Goal: Information Seeking & Learning: Find specific page/section

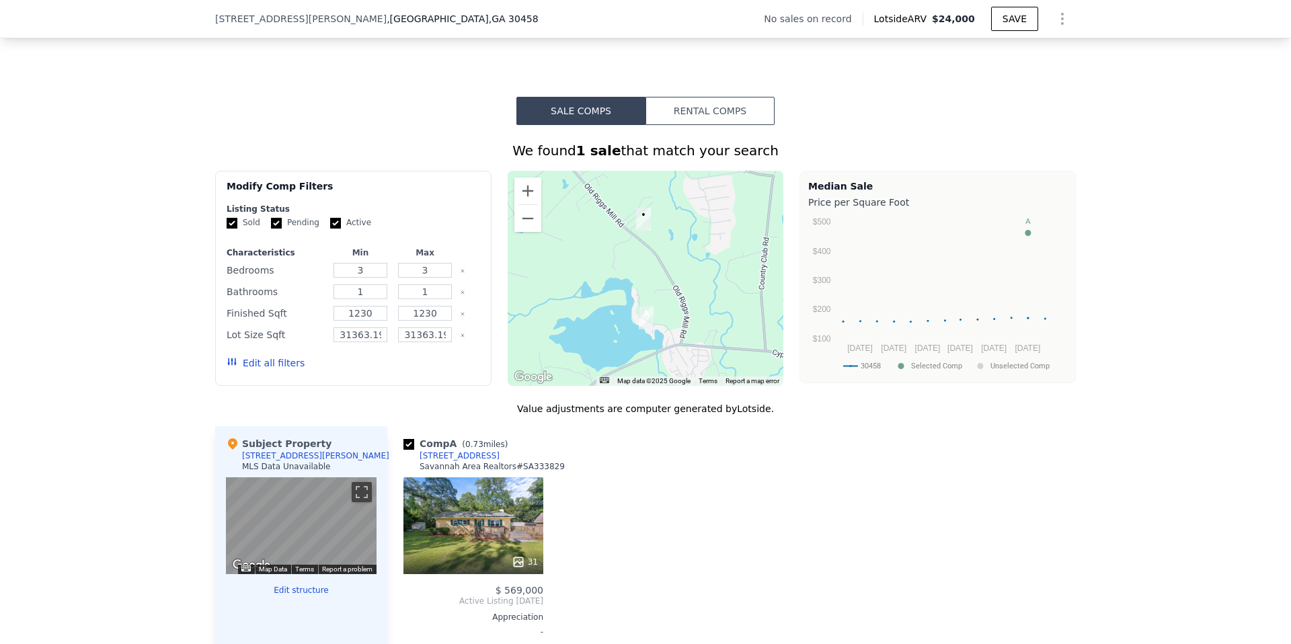
scroll to position [928, 0]
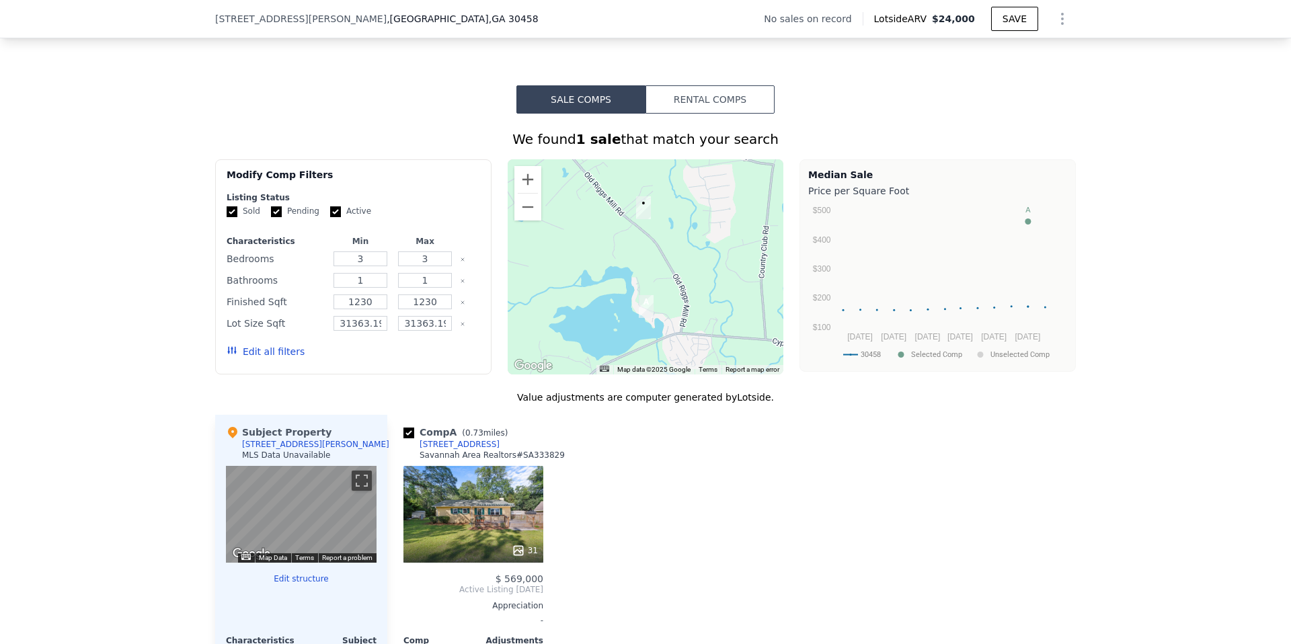
click at [291, 352] on button "Edit all filters" at bounding box center [266, 351] width 78 height 13
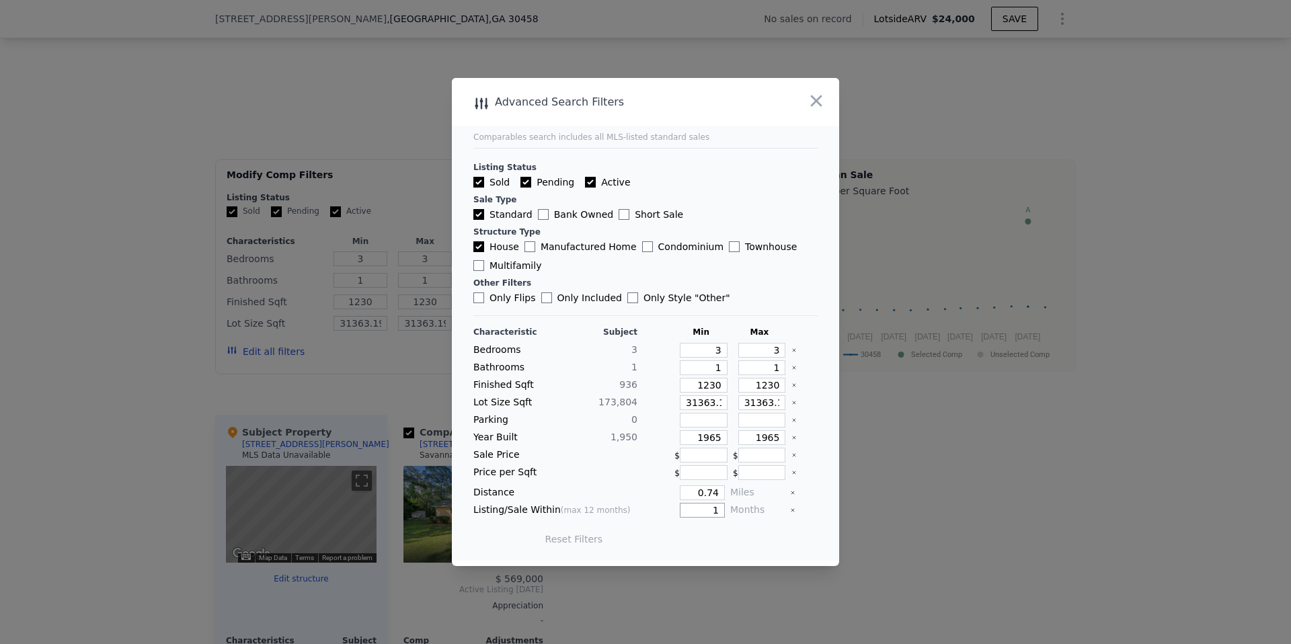
drag, startPoint x: 708, startPoint y: 509, endPoint x: 730, endPoint y: 513, distance: 21.9
click at [729, 510] on div "Listing/Sale Within (max 12 months) 1 Months" at bounding box center [645, 510] width 344 height 15
type input "12"
click at [730, 537] on button "Update Search" at bounding box center [719, 539] width 101 height 19
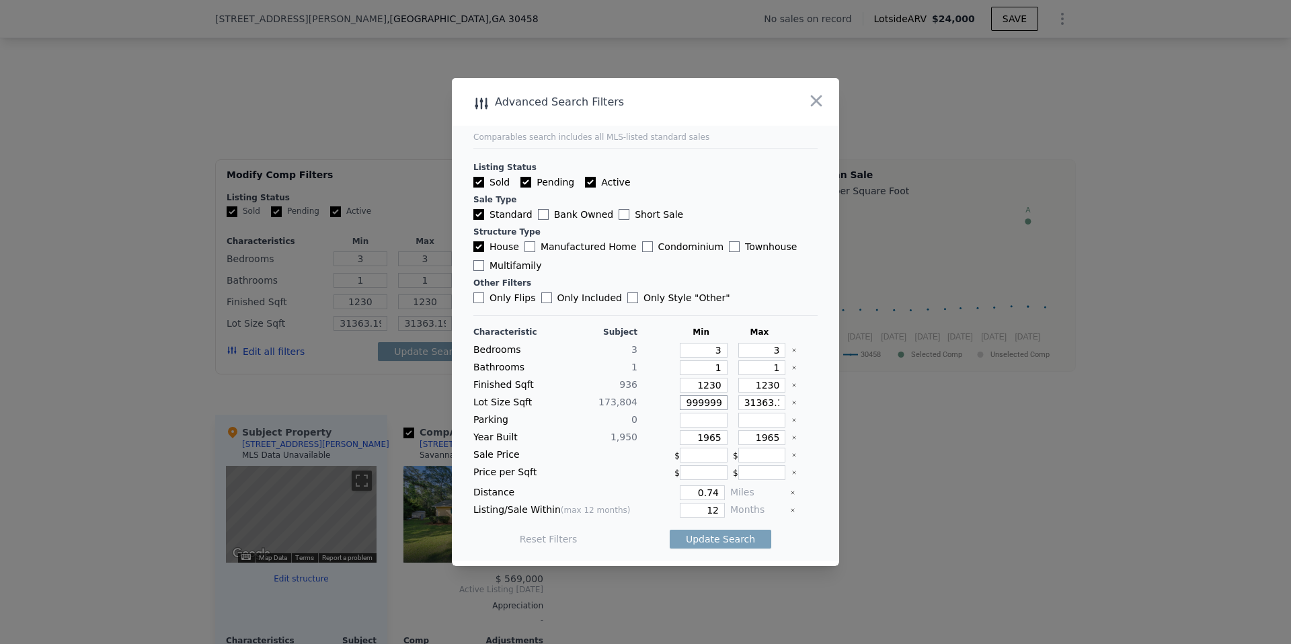
click at [717, 399] on input "31363.199999999997" at bounding box center [704, 402] width 48 height 15
drag, startPoint x: 715, startPoint y: 403, endPoint x: 725, endPoint y: 403, distance: 9.4
click at [813, 412] on div "Characteristic Subject Min Max Bedrooms 3 3 3 Bathrooms 1 1 1 Finished Sqft 936…" at bounding box center [645, 442] width 344 height 231
drag, startPoint x: 687, startPoint y: 400, endPoint x: 739, endPoint y: 403, distance: 51.8
click at [741, 403] on div "Lot Size Sqft 173,804 31363.199999999997 31363.199999999997" at bounding box center [645, 402] width 344 height 15
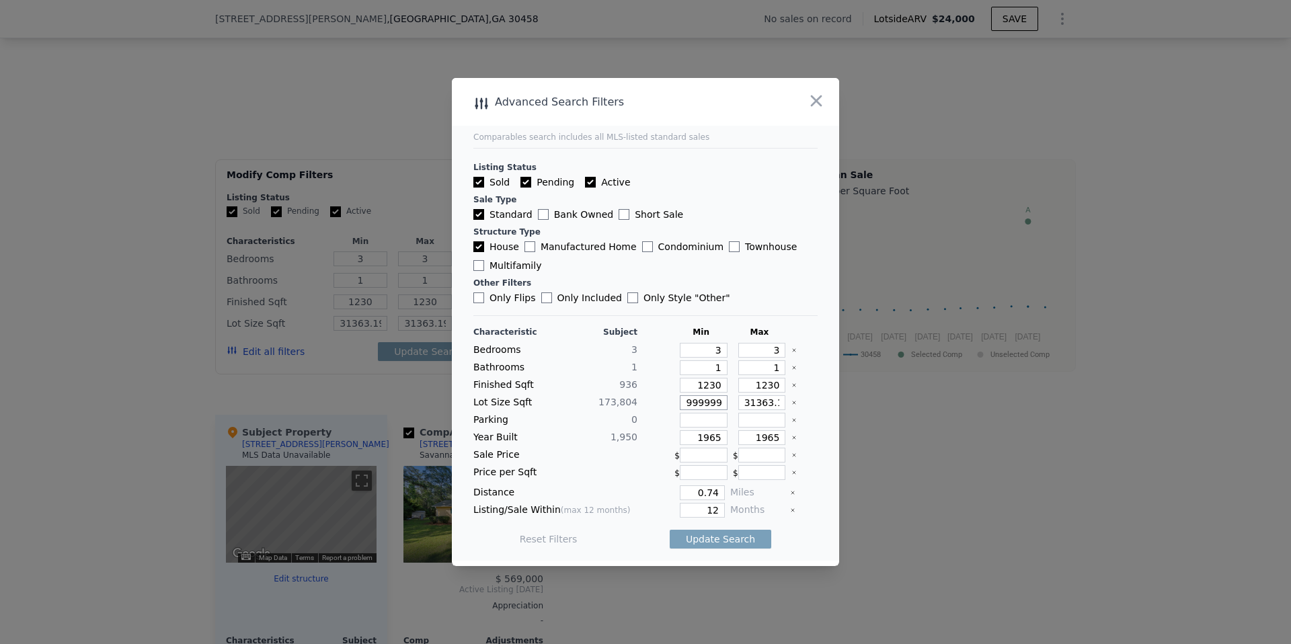
scroll to position [0, 0]
drag, startPoint x: 707, startPoint y: 403, endPoint x: 642, endPoint y: 401, distance: 65.2
click at [595, 396] on div "Lot Size Sqft 173,804 31363.199999999997 31363.199999999997" at bounding box center [645, 402] width 344 height 15
drag, startPoint x: 713, startPoint y: 405, endPoint x: 723, endPoint y: 407, distance: 10.2
click at [740, 404] on div "Lot Size Sqft 173,804 31363.199999999997 31363.199999999997" at bounding box center [645, 402] width 344 height 15
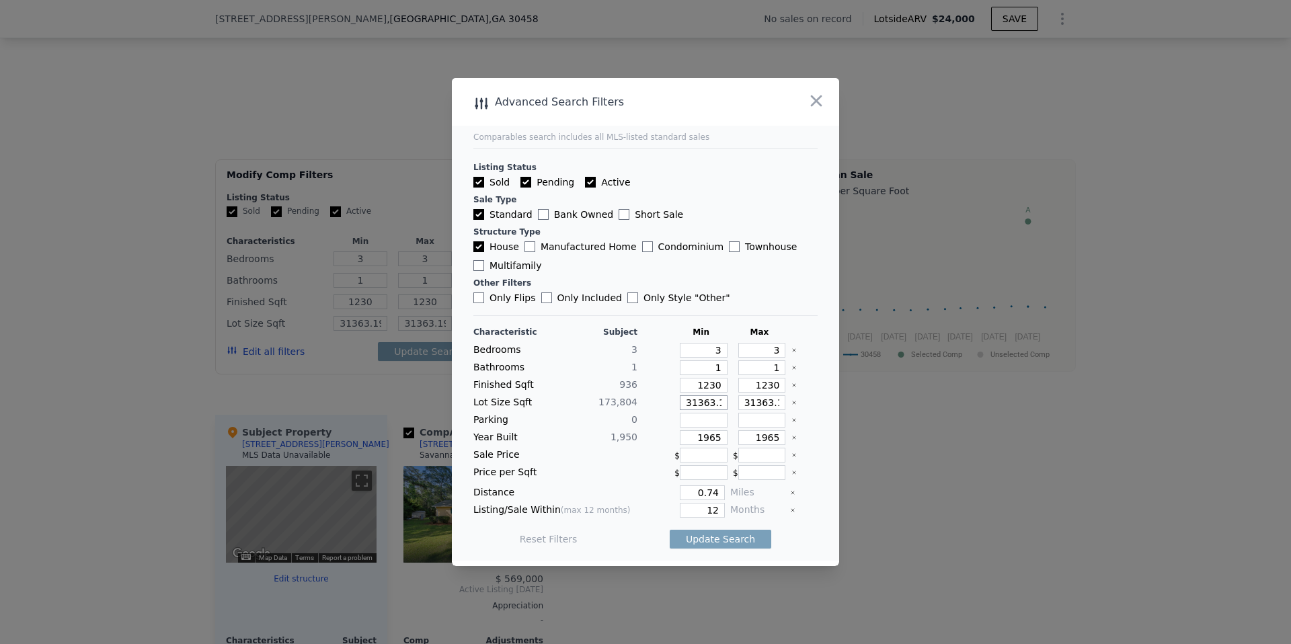
scroll to position [0, 63]
drag, startPoint x: 712, startPoint y: 403, endPoint x: 786, endPoint y: 413, distance: 74.0
click at [787, 411] on div "Characteristic Subject Min Max Bedrooms 3 3 3 Bathrooms 1 1 1 Finished Sqft 936…" at bounding box center [645, 442] width 344 height 231
type input "31363.1"
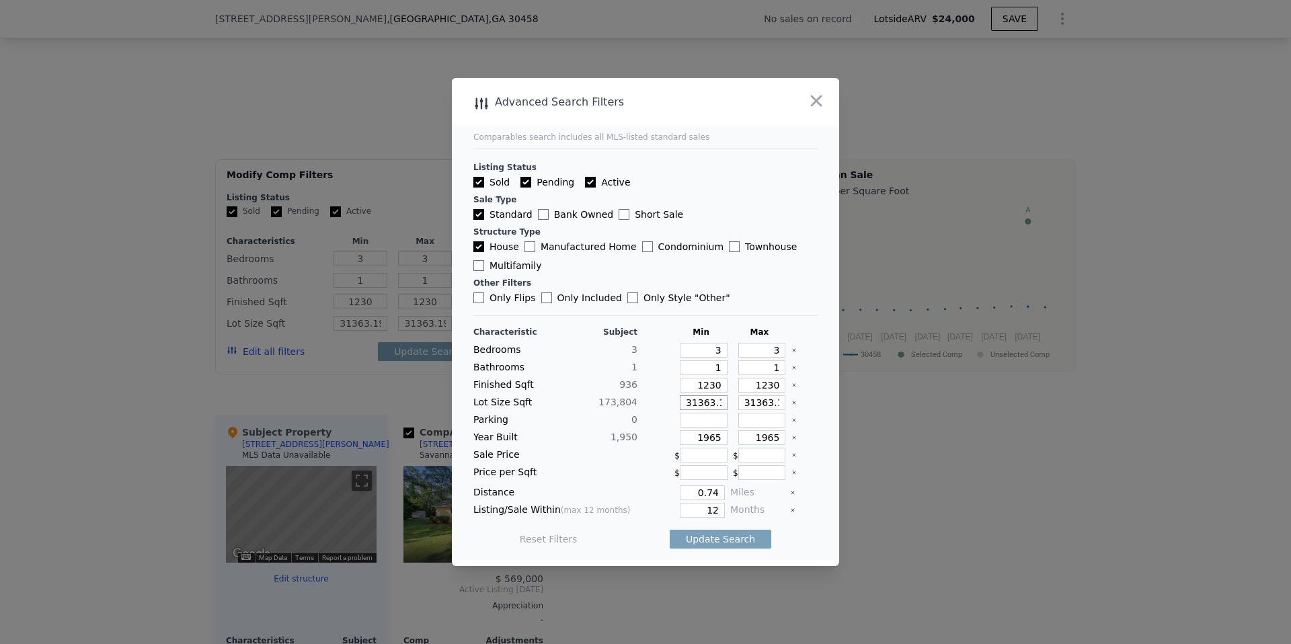
type input "31363.1"
type input "31363"
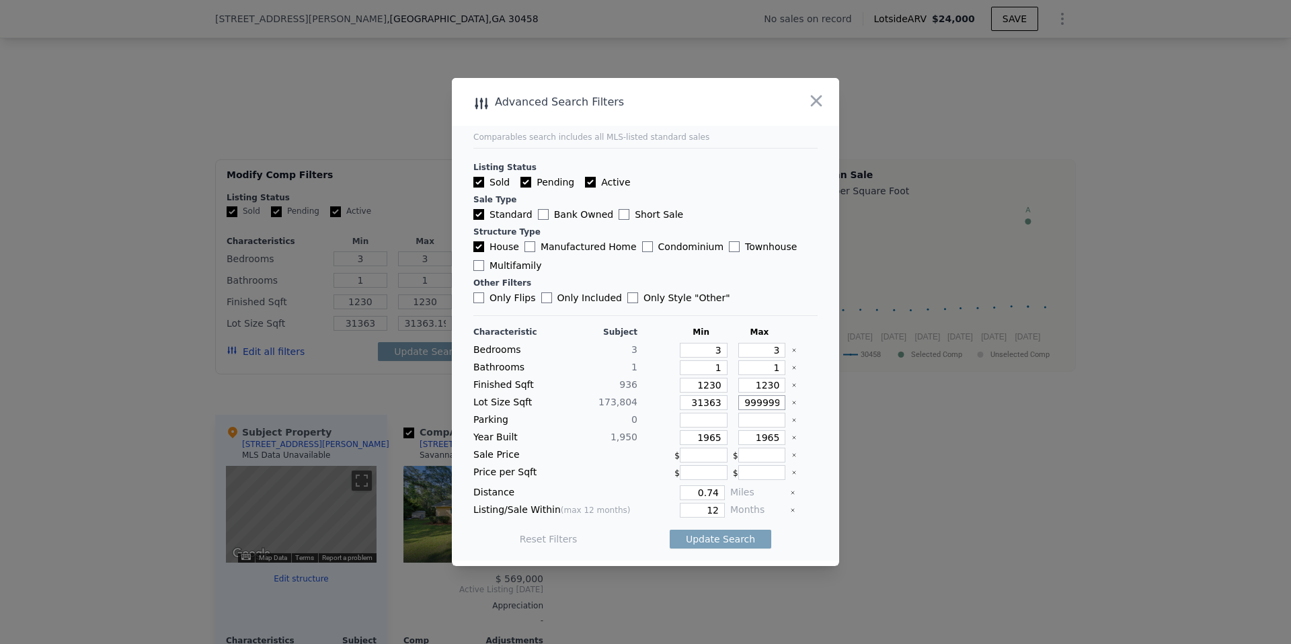
drag, startPoint x: 770, startPoint y: 405, endPoint x: 874, endPoint y: 410, distance: 103.7
click at [874, 411] on div "​ Advanced Search Filters Comparables search includes all MLS-listed standard s…" at bounding box center [645, 322] width 1291 height 644
type input "31363.1"
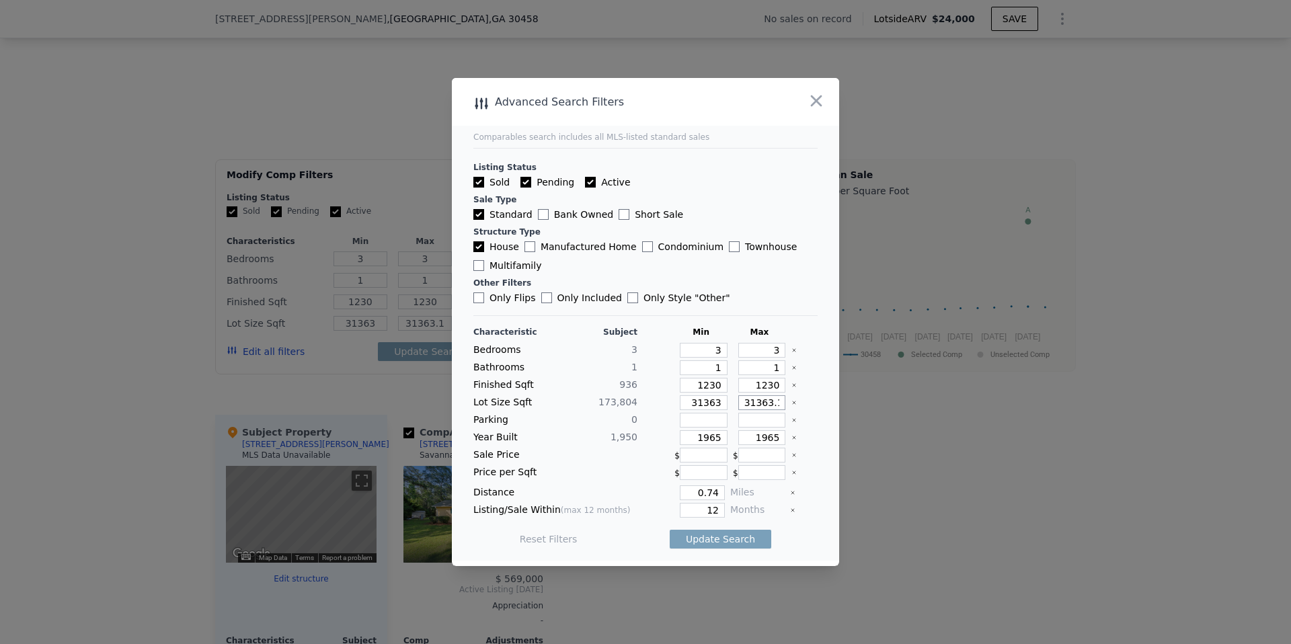
type input "31363"
click at [729, 541] on button "Update Search" at bounding box center [719, 539] width 101 height 19
drag, startPoint x: 700, startPoint y: 494, endPoint x: 727, endPoint y: 495, distance: 26.9
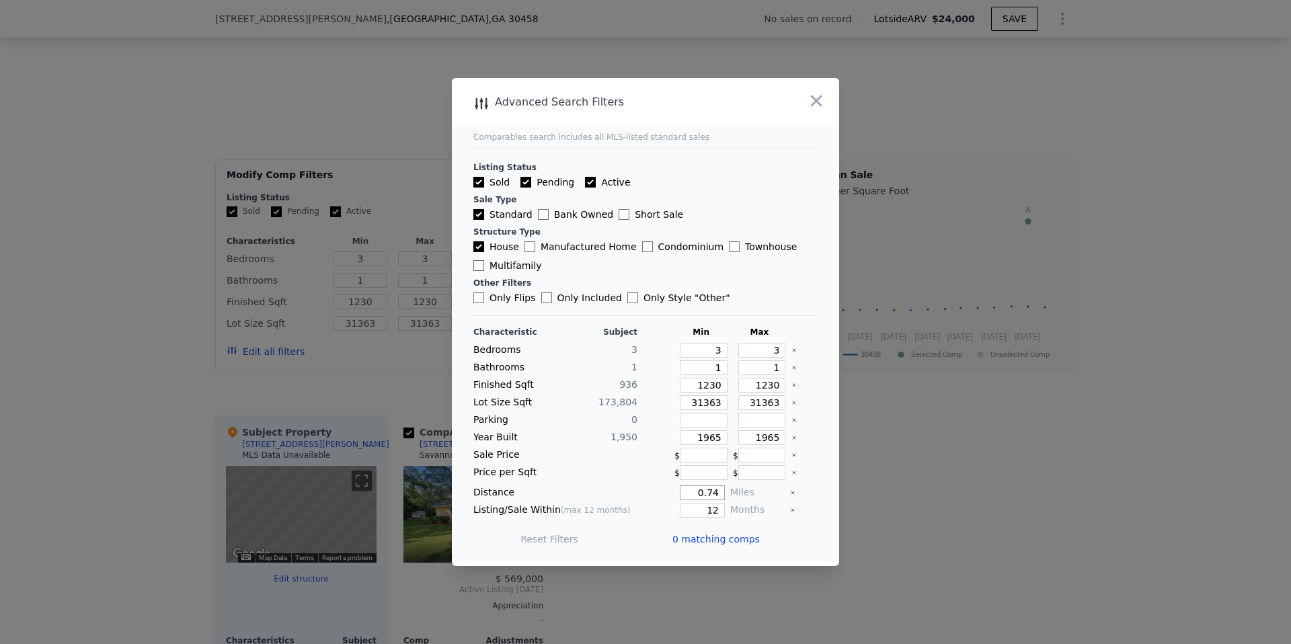
click at [729, 492] on div "Distance 0.74 Miles" at bounding box center [645, 492] width 344 height 15
type input "2"
click at [729, 540] on button "Update Search" at bounding box center [719, 539] width 101 height 19
drag, startPoint x: 692, startPoint y: 352, endPoint x: 778, endPoint y: 354, distance: 86.1
click at [778, 354] on div "Bedrooms 3 3 3" at bounding box center [645, 350] width 344 height 15
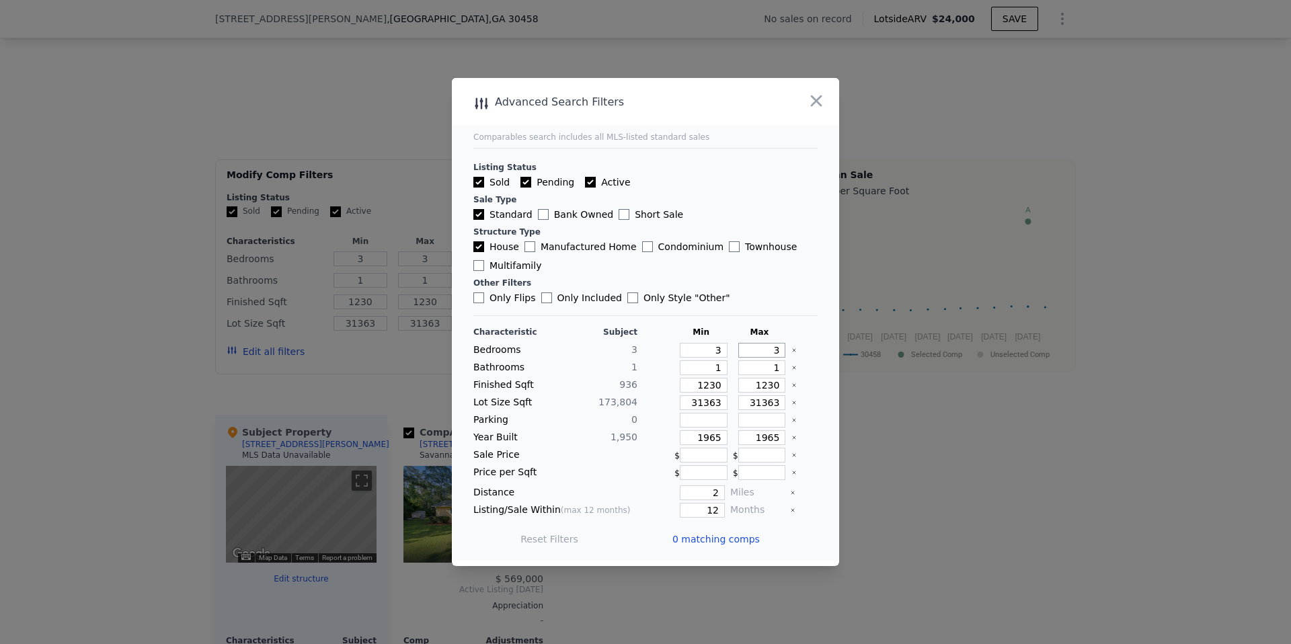
drag, startPoint x: 774, startPoint y: 351, endPoint x: 780, endPoint y: 354, distance: 7.2
click at [781, 352] on input "3" at bounding box center [762, 350] width 48 height 15
type input "4"
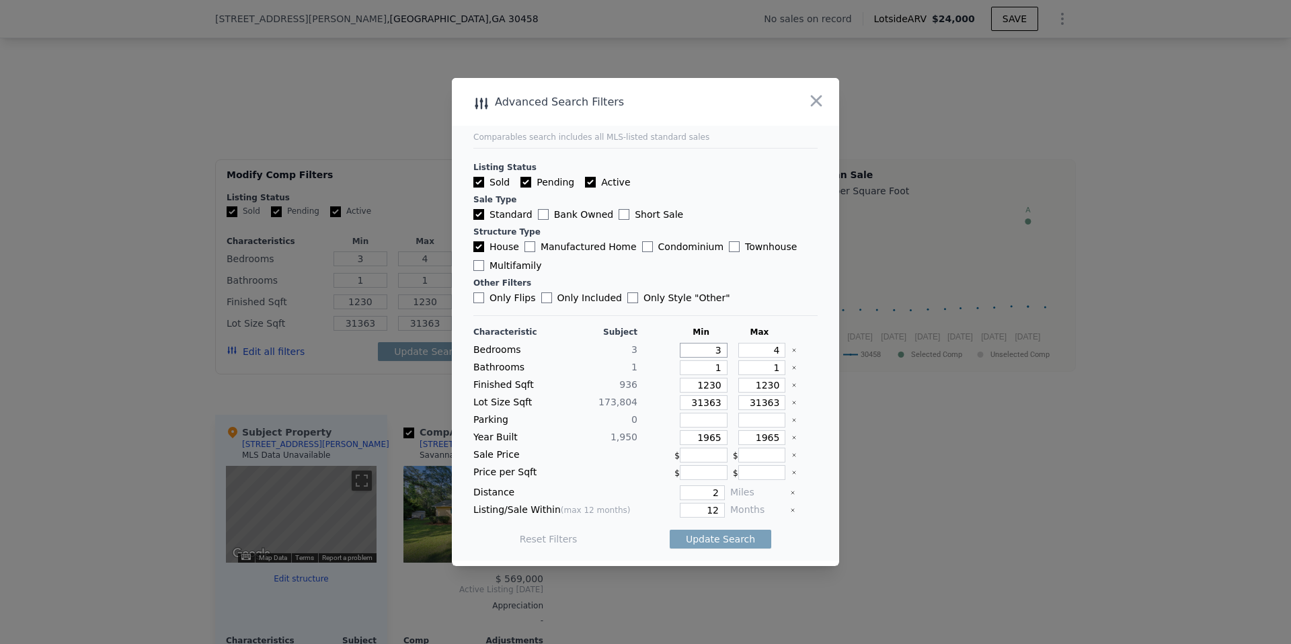
click at [732, 359] on div "Characteristic Subject Min Max Bedrooms 3 3 4 Bathrooms 1 1 1 Finished Sqft 936…" at bounding box center [645, 442] width 344 height 231
type input "2"
drag, startPoint x: 692, startPoint y: 386, endPoint x: 733, endPoint y: 388, distance: 41.7
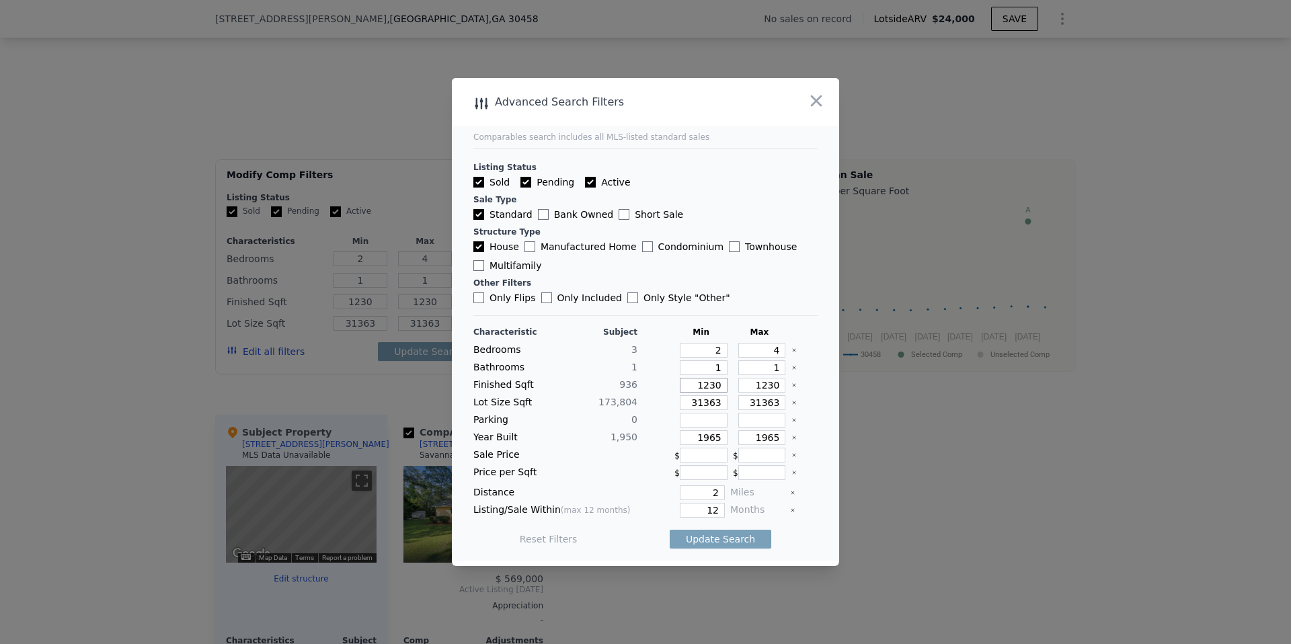
click at [734, 386] on div "Finished Sqft 936 1230 1230" at bounding box center [645, 385] width 344 height 15
type input "9"
type input "90"
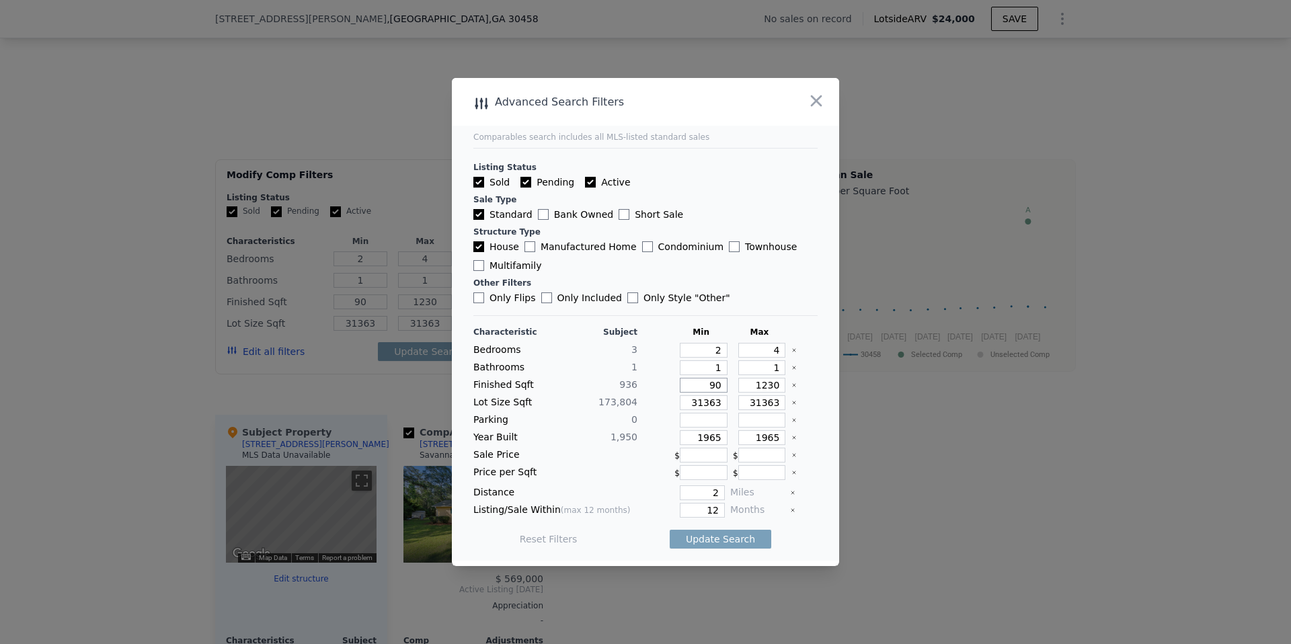
type input "900"
drag, startPoint x: 749, startPoint y: 386, endPoint x: 805, endPoint y: 387, distance: 55.1
click at [805, 387] on div "Finished Sqft [PHONE_NUMBER]" at bounding box center [645, 385] width 344 height 15
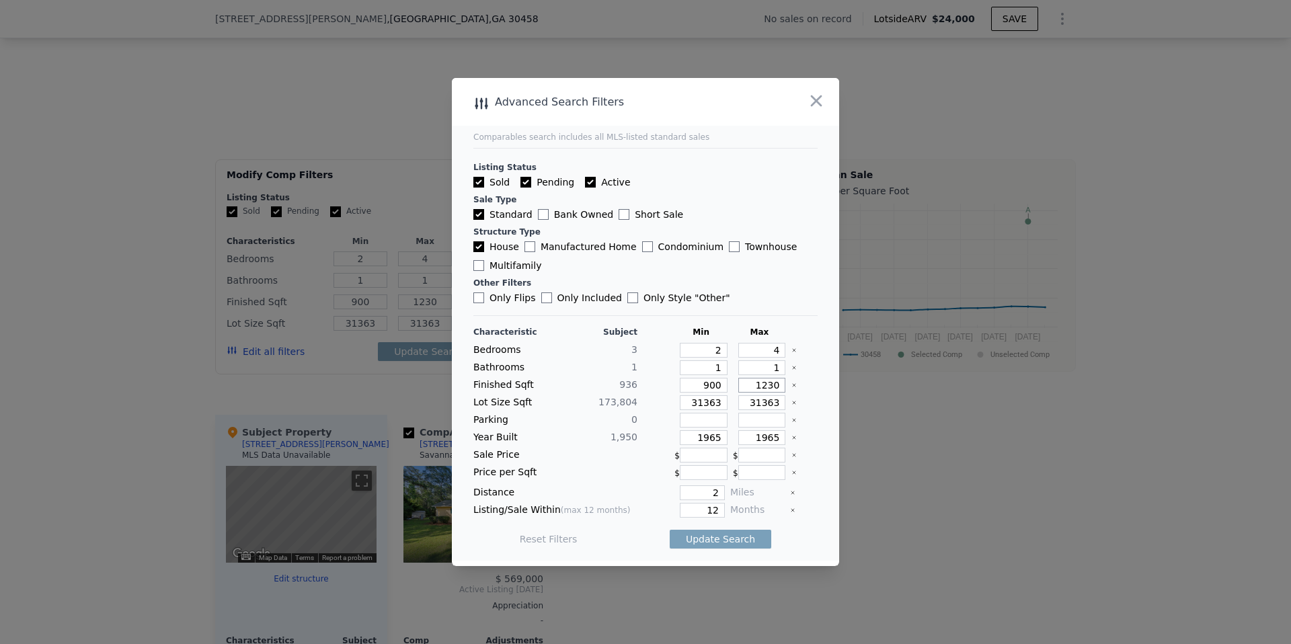
type input "1"
type input "15"
type input "150"
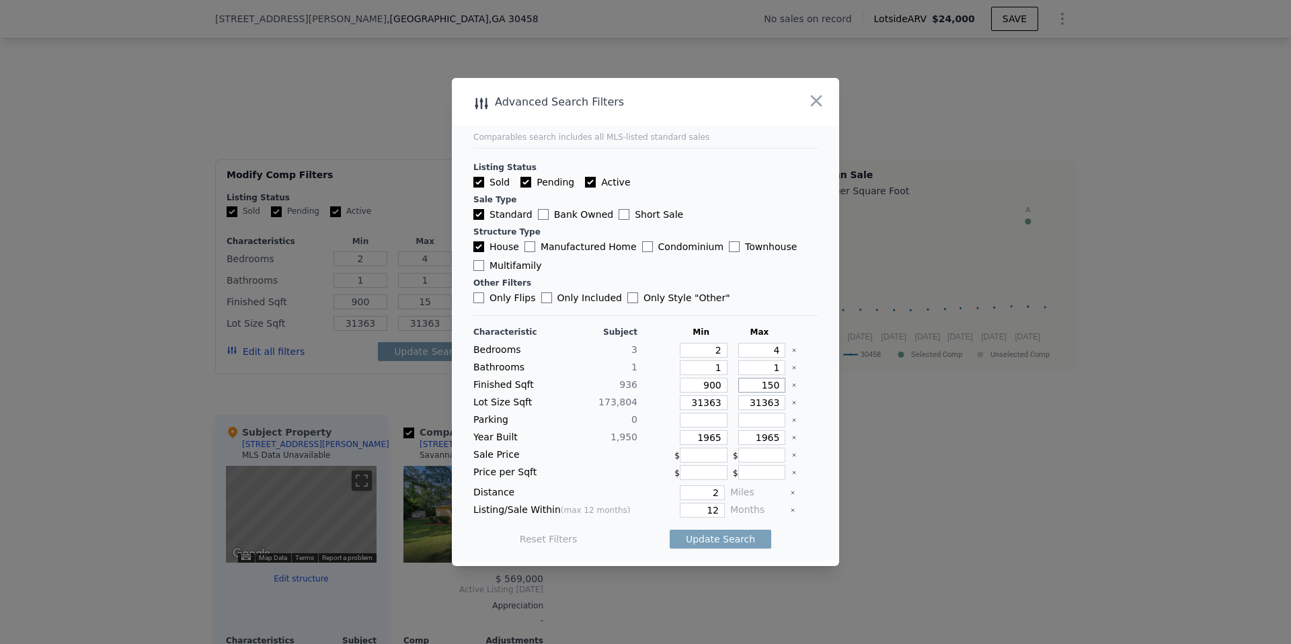
type input "150"
type input "1500"
click at [721, 538] on button "Update Search" at bounding box center [719, 539] width 101 height 19
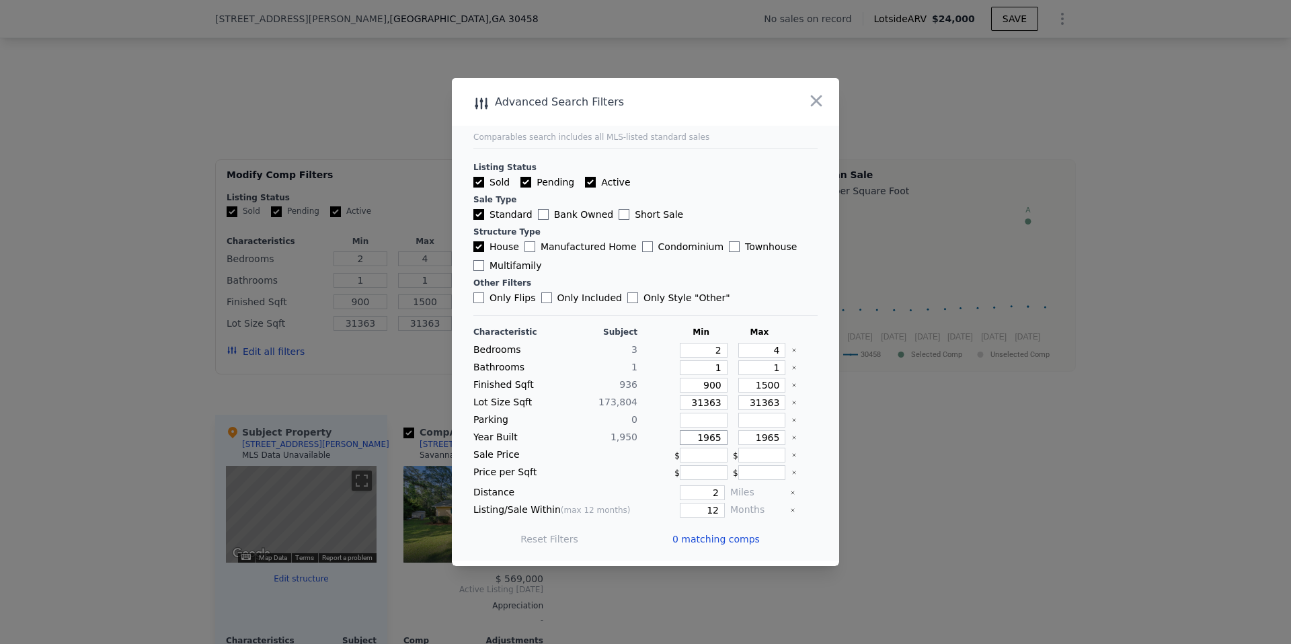
drag, startPoint x: 700, startPoint y: 436, endPoint x: 727, endPoint y: 437, distance: 26.2
click at [727, 436] on div "1965" at bounding box center [700, 437] width 53 height 15
drag, startPoint x: 763, startPoint y: 433, endPoint x: 785, endPoint y: 434, distance: 22.2
click at [784, 434] on div "1965" at bounding box center [759, 437] width 53 height 15
click at [718, 538] on button "Update Search" at bounding box center [719, 539] width 101 height 19
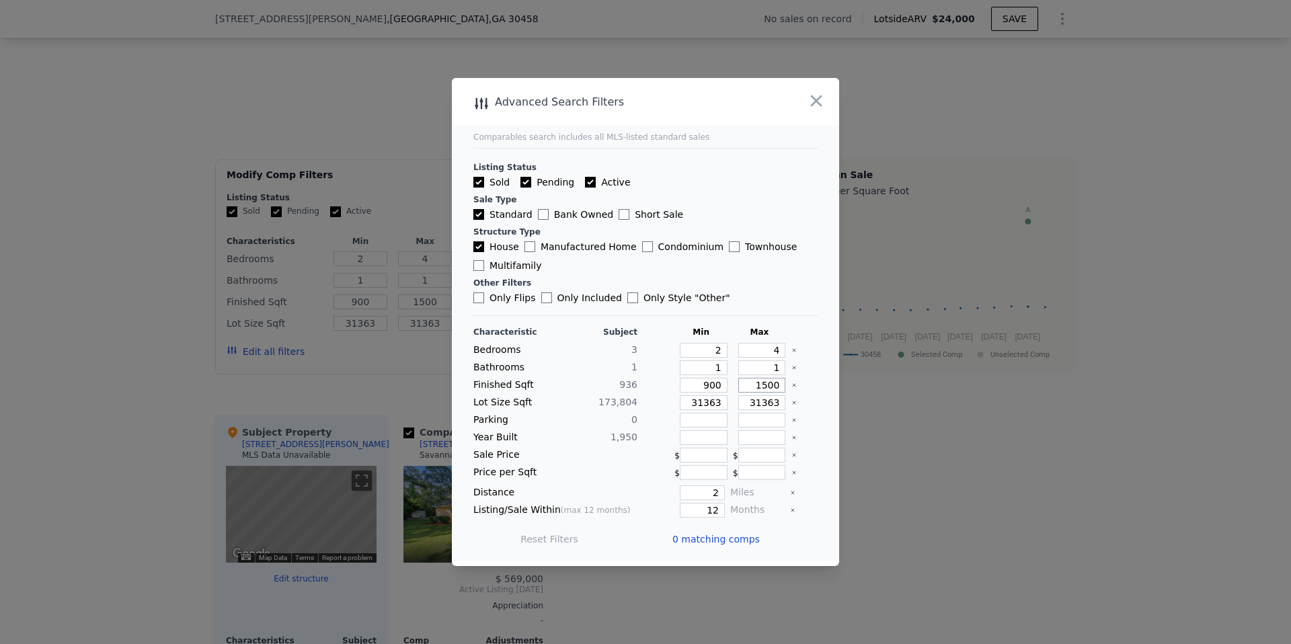
drag, startPoint x: 763, startPoint y: 386, endPoint x: 776, endPoint y: 386, distance: 13.4
click at [780, 384] on input "1500" at bounding box center [762, 385] width 48 height 15
type input "2"
type input "20"
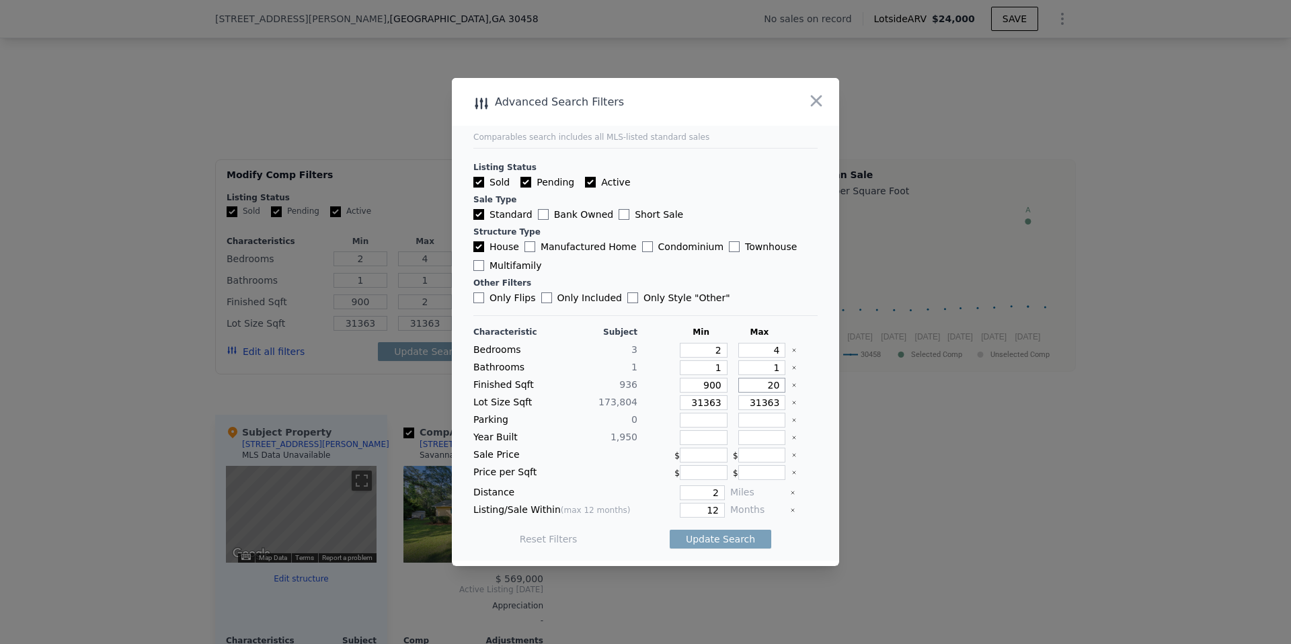
type input "20"
type input "200"
type input "2000"
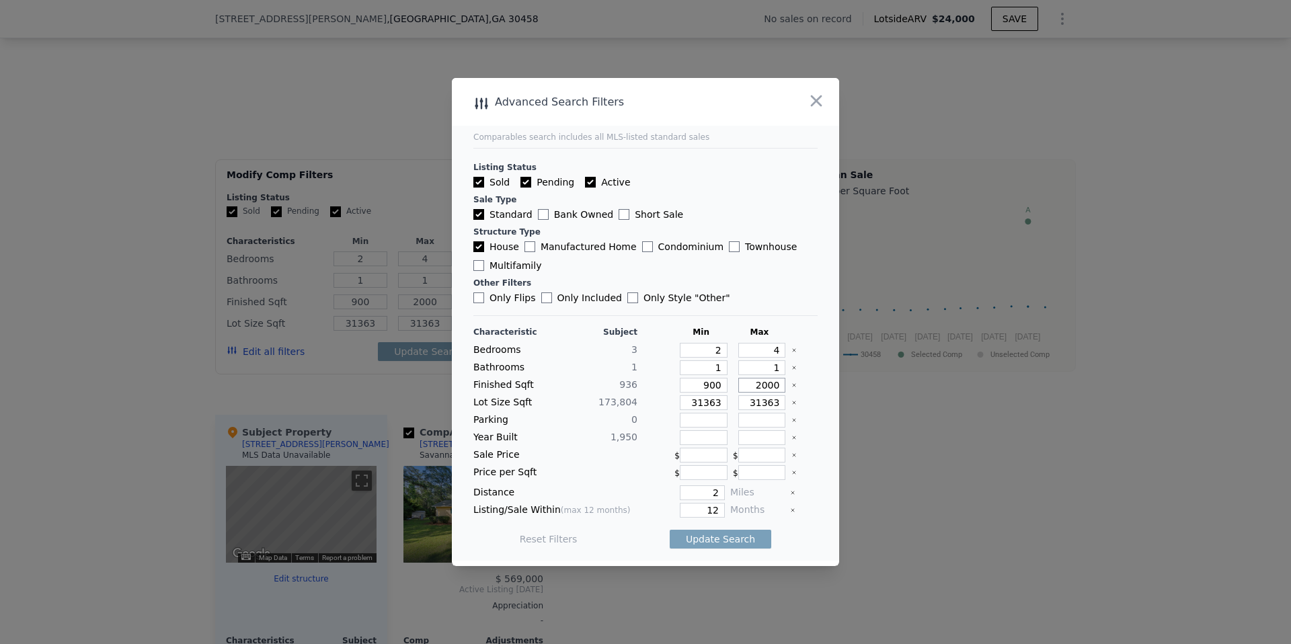
type input "2000"
drag, startPoint x: 706, startPoint y: 399, endPoint x: 676, endPoint y: 404, distance: 30.7
click at [704, 399] on input "31363" at bounding box center [704, 402] width 48 height 15
drag, startPoint x: 691, startPoint y: 404, endPoint x: 725, endPoint y: 403, distance: 33.6
click at [725, 403] on input "31363" at bounding box center [704, 402] width 48 height 15
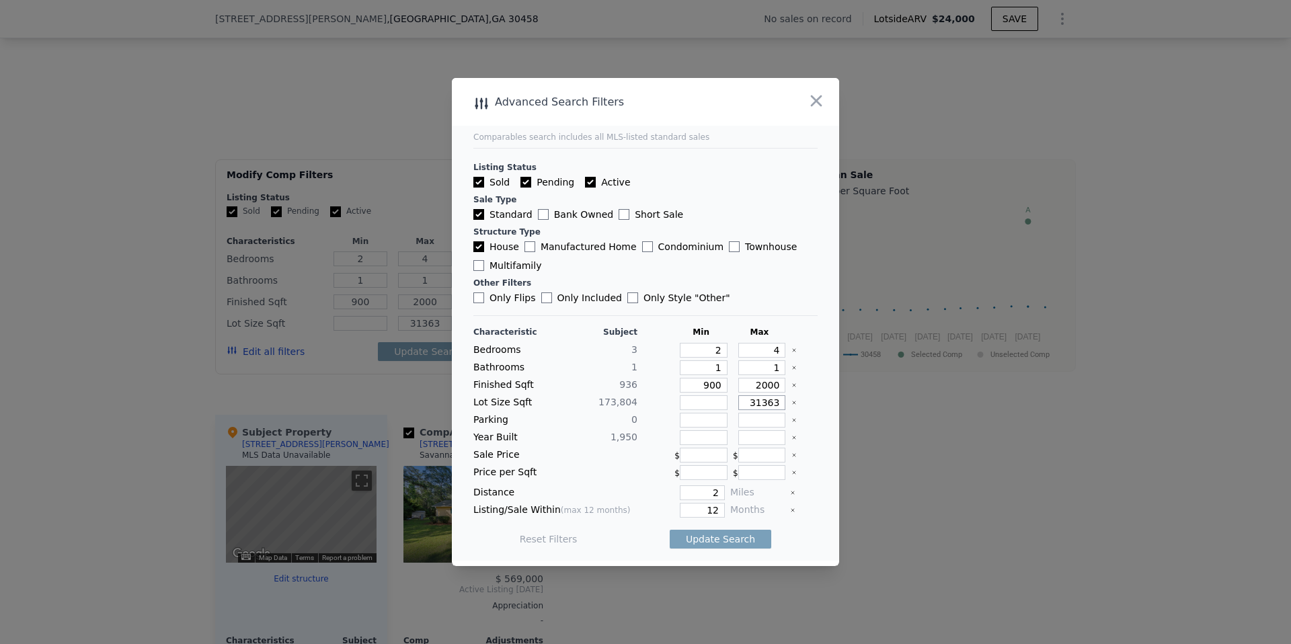
drag, startPoint x: 748, startPoint y: 401, endPoint x: 752, endPoint y: 414, distance: 14.0
click at [792, 398] on div "Lot Size Sqft 173,804 31363" at bounding box center [645, 402] width 344 height 15
click at [626, 460] on div at bounding box center [597, 455] width 79 height 15
click at [702, 531] on button "Update Search" at bounding box center [719, 539] width 101 height 19
checkbox input "false"
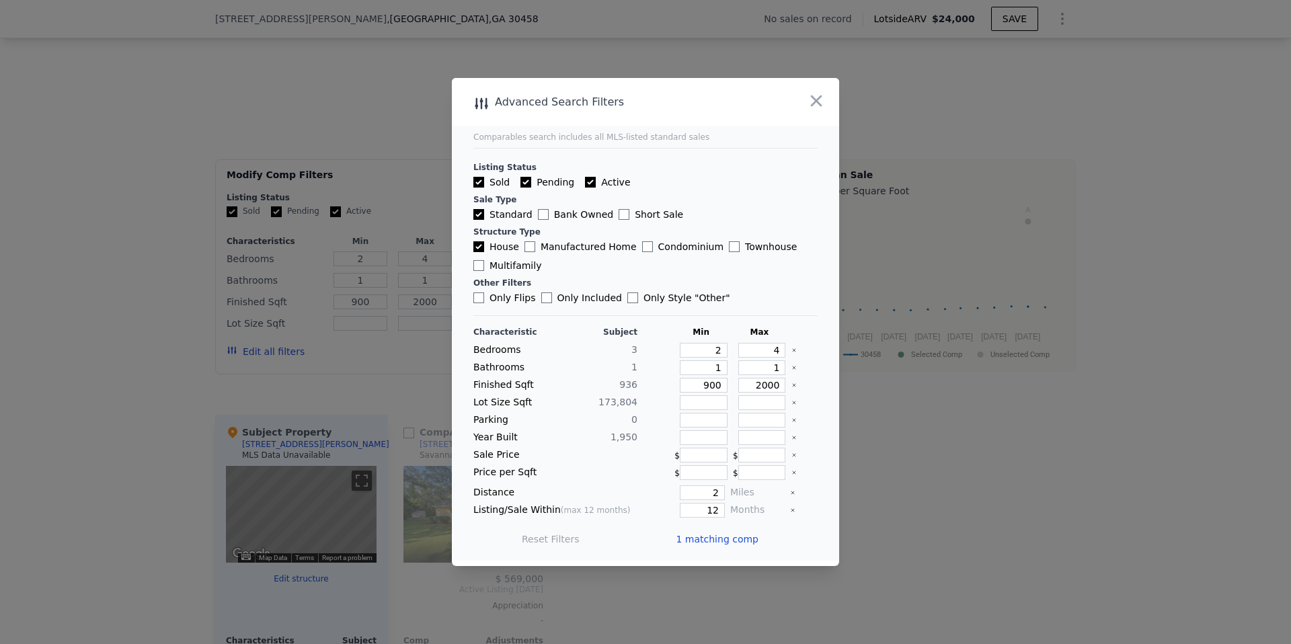
click at [743, 538] on span "1 matching comp" at bounding box center [717, 538] width 83 height 13
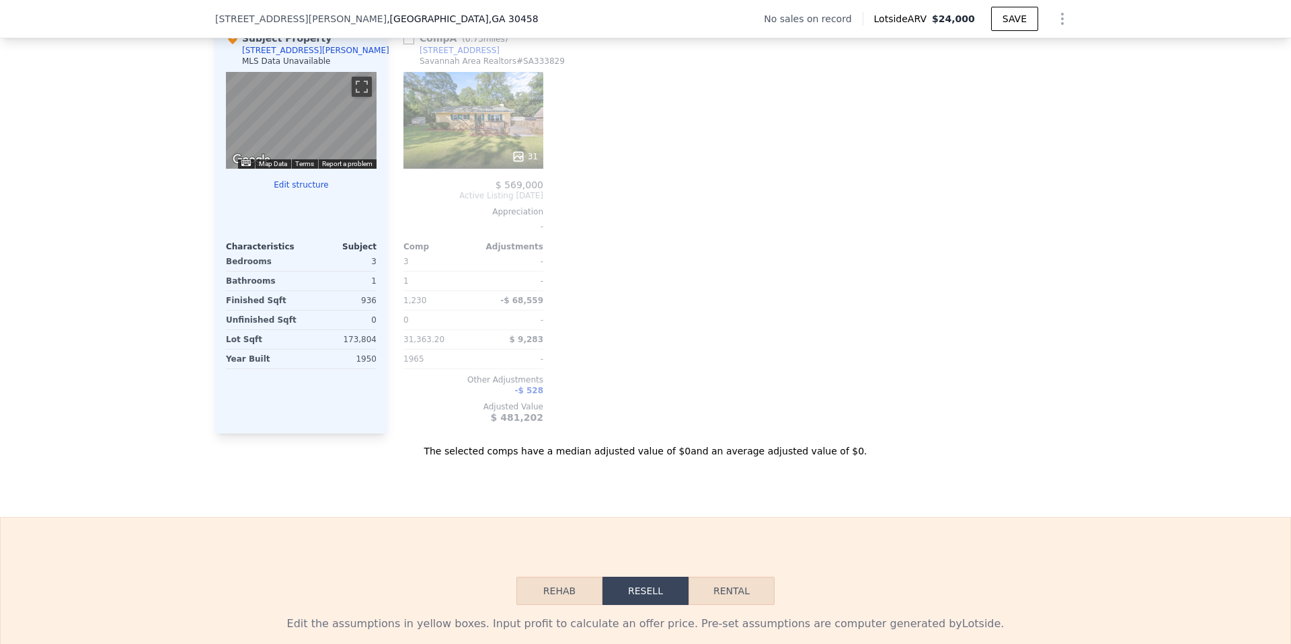
scroll to position [1323, 0]
type input "3"
type input "1230"
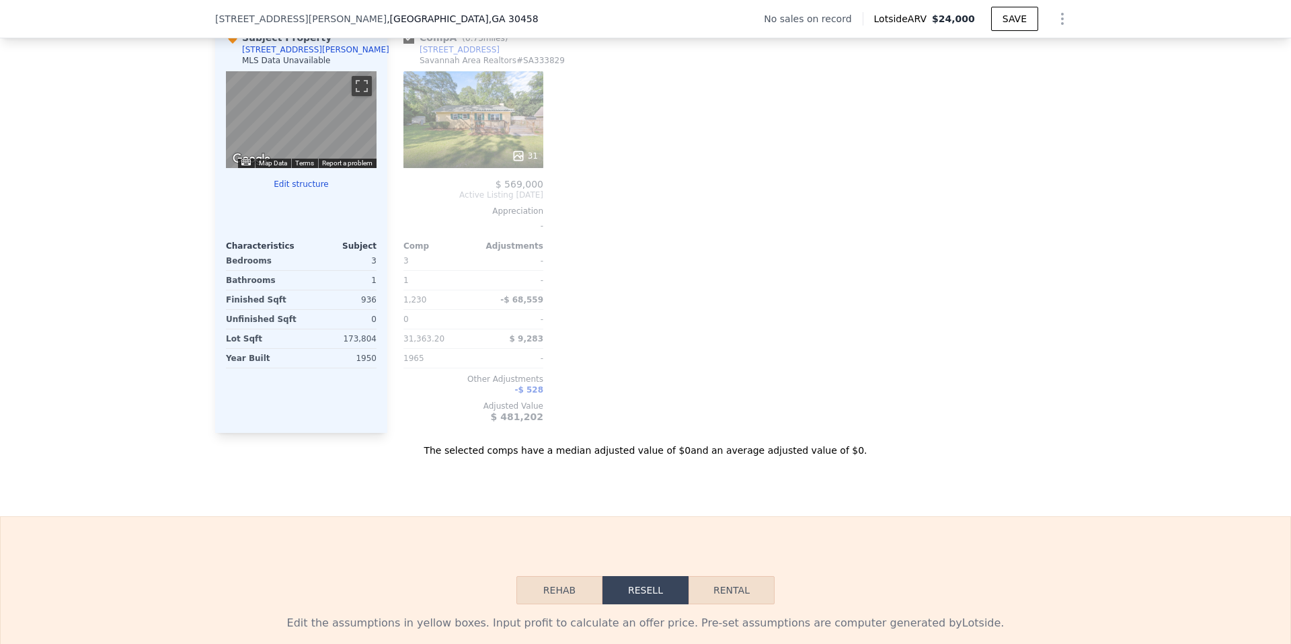
type input "31363.199999999997"
checkbox input "true"
